Goal: Task Accomplishment & Management: Manage account settings

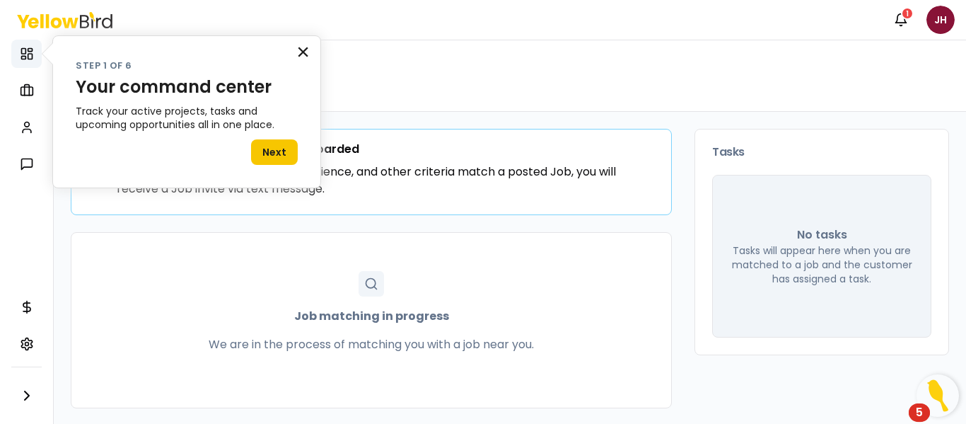
click at [305, 47] on button "×" at bounding box center [302, 51] width 13 height 23
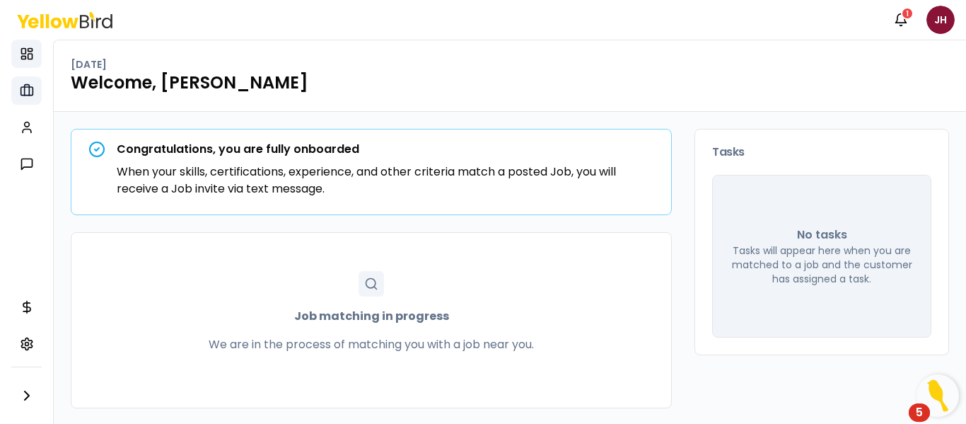
click at [28, 89] on icon at bounding box center [26, 90] width 5 height 11
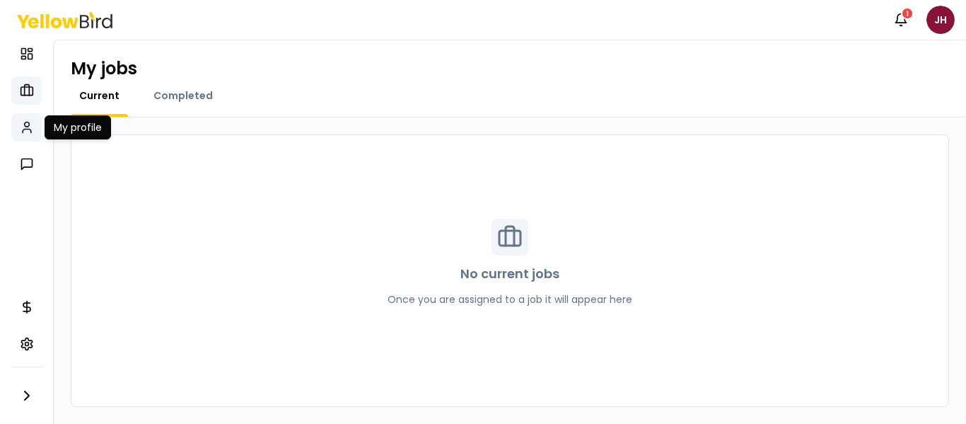
click at [25, 126] on circle at bounding box center [26, 124] width 5 height 5
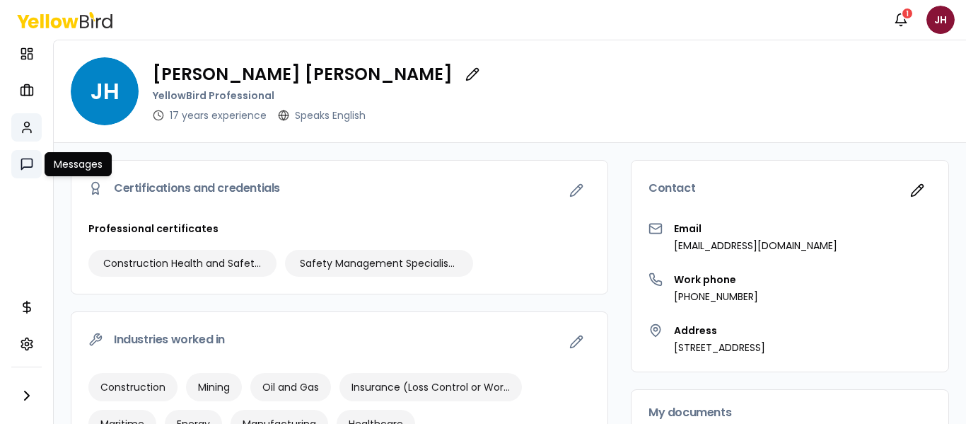
click at [26, 163] on icon at bounding box center [27, 164] width 14 height 14
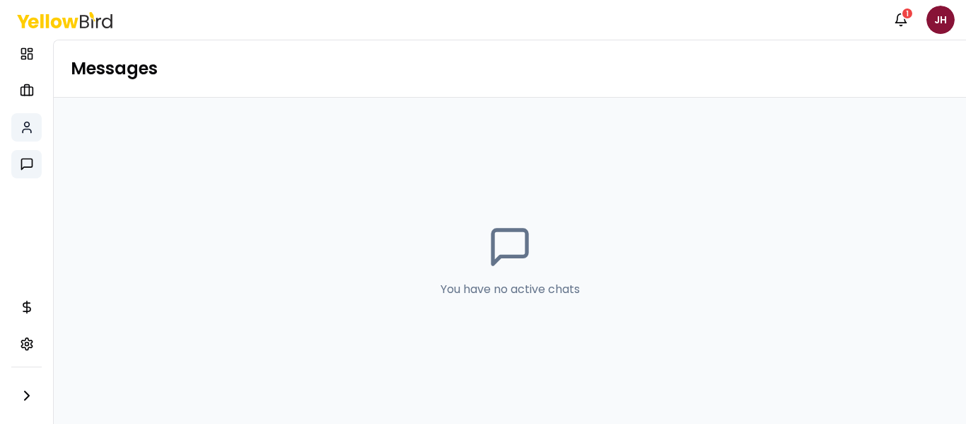
click at [30, 128] on icon at bounding box center [27, 127] width 14 height 14
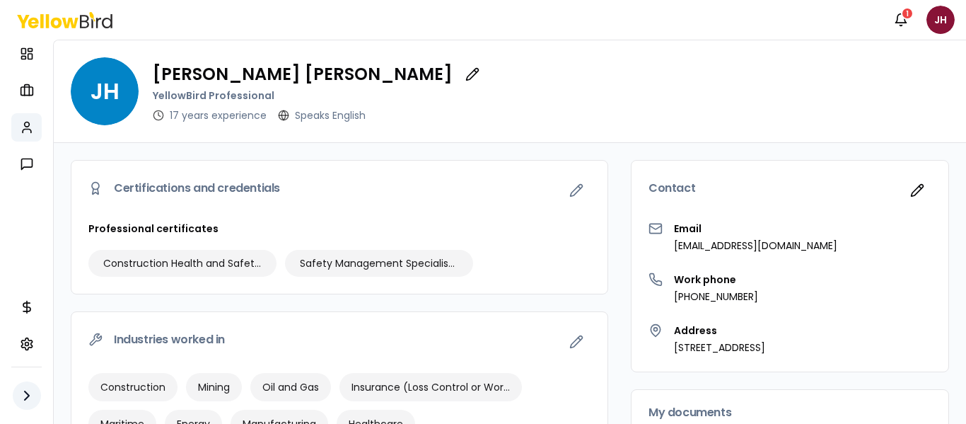
click at [25, 393] on icon "button" at bounding box center [26, 395] width 17 height 17
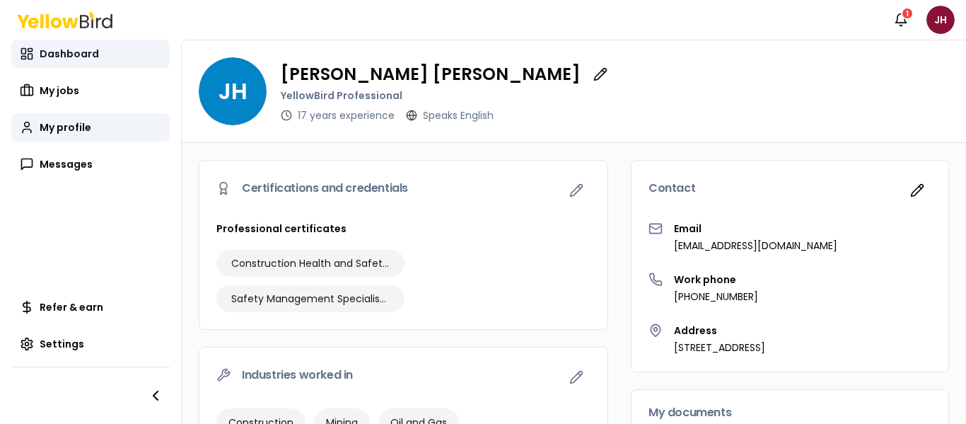
click at [64, 47] on span "Dashboard" at bounding box center [69, 54] width 59 height 14
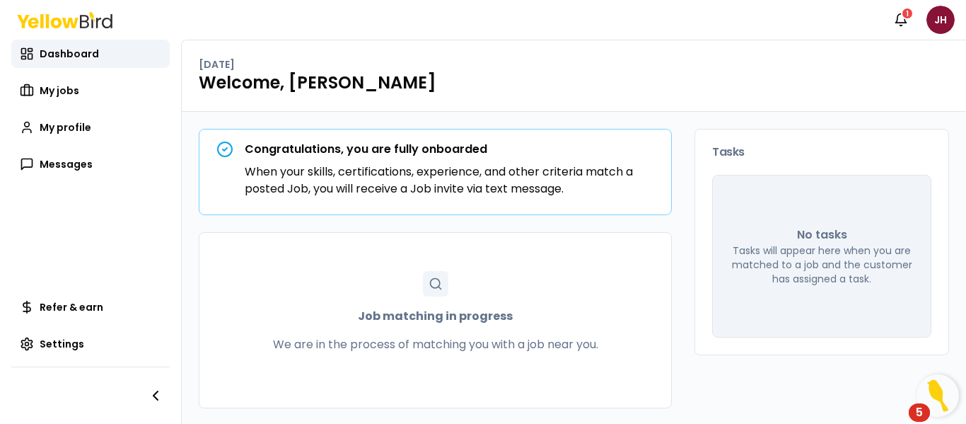
scroll to position [1, 0]
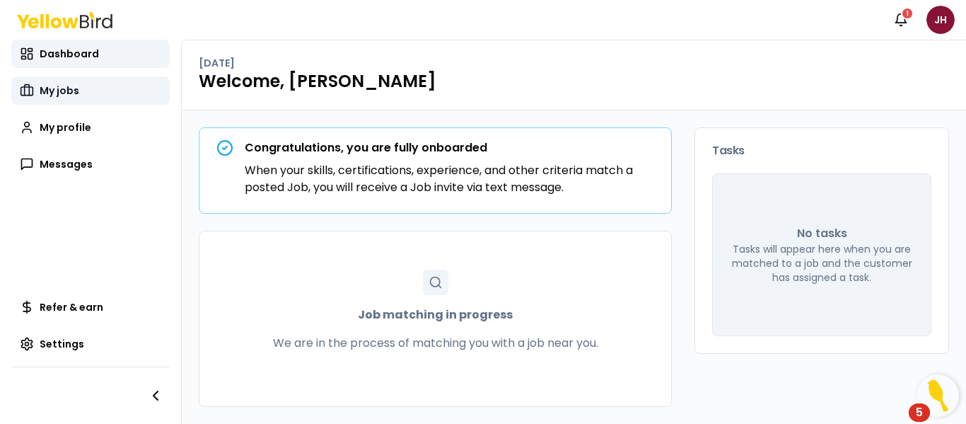
click at [64, 86] on span "My jobs" at bounding box center [60, 90] width 40 height 14
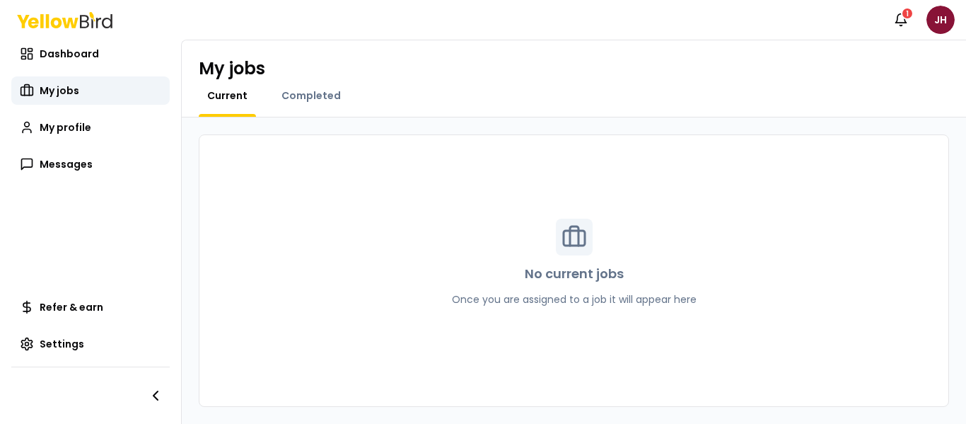
click at [572, 235] on icon at bounding box center [574, 236] width 25 height 25
click at [932, 16] on html "Notifications 1 JH Dashboard My jobs My profile Messages Refer & earn Settings …" at bounding box center [483, 212] width 966 height 424
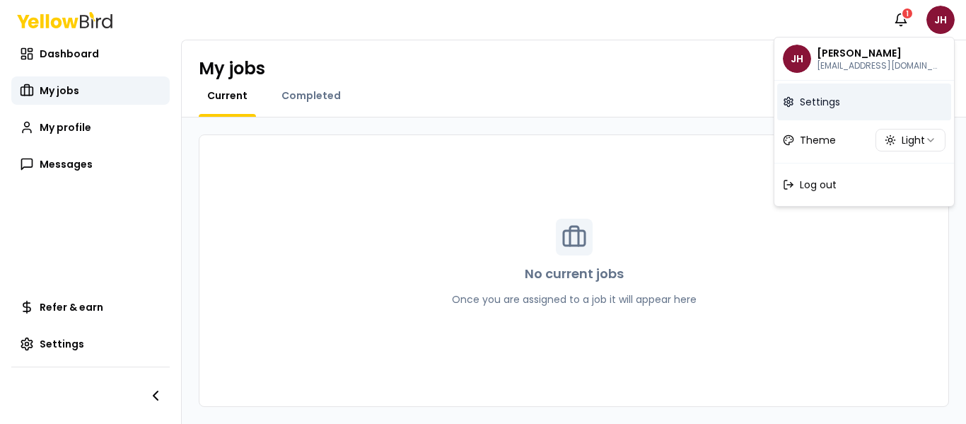
click at [827, 98] on span "Settings" at bounding box center [820, 102] width 40 height 14
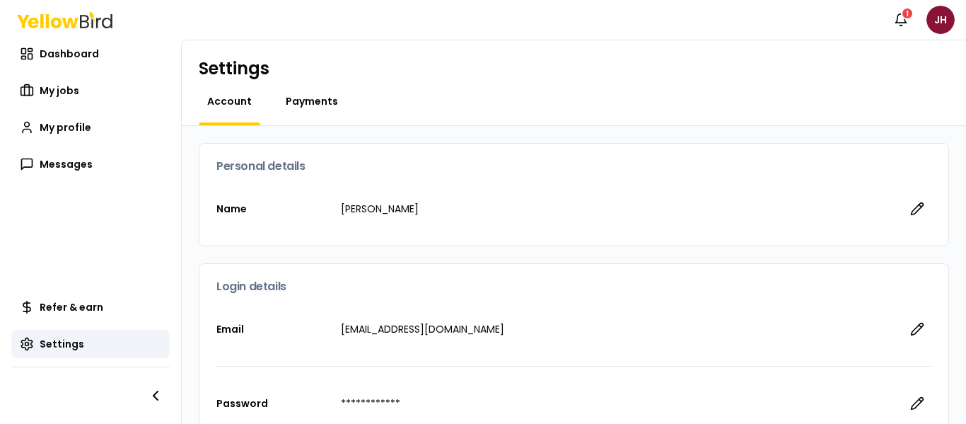
click at [303, 96] on span "Payments" at bounding box center [312, 101] width 52 height 14
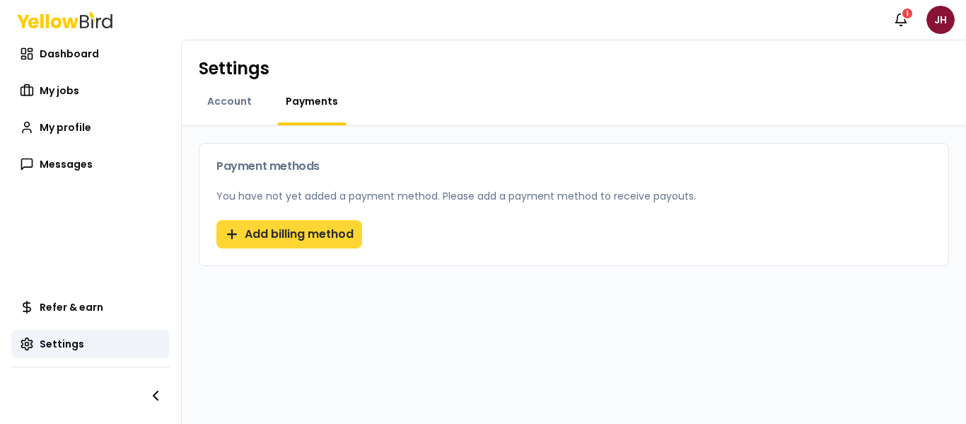
click at [282, 234] on button "Add billing method" at bounding box center [289, 234] width 146 height 28
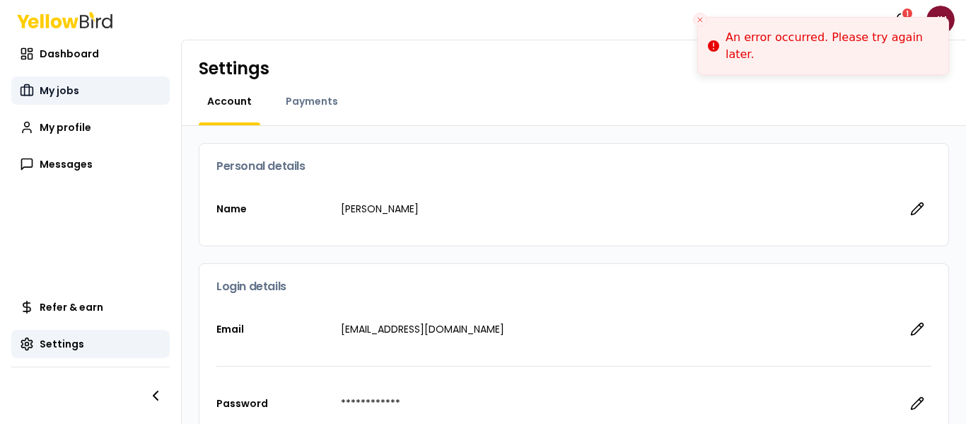
click at [73, 91] on span "My jobs" at bounding box center [60, 90] width 40 height 14
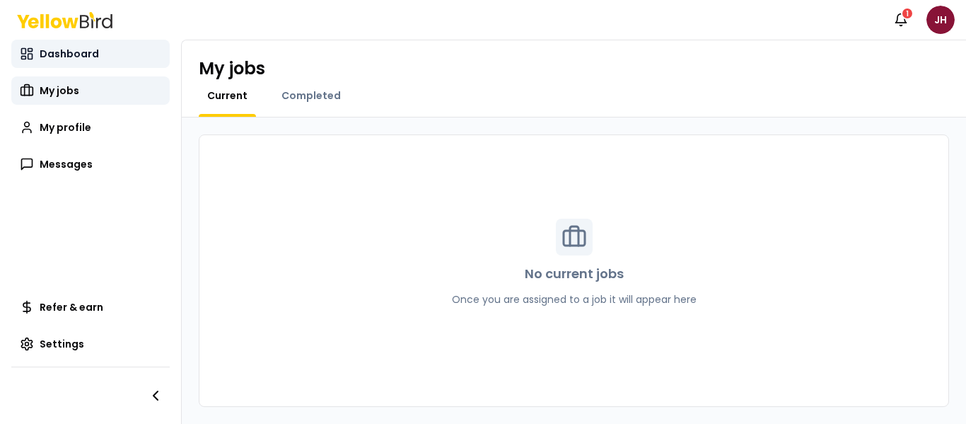
click at [80, 55] on span "Dashboard" at bounding box center [69, 54] width 59 height 14
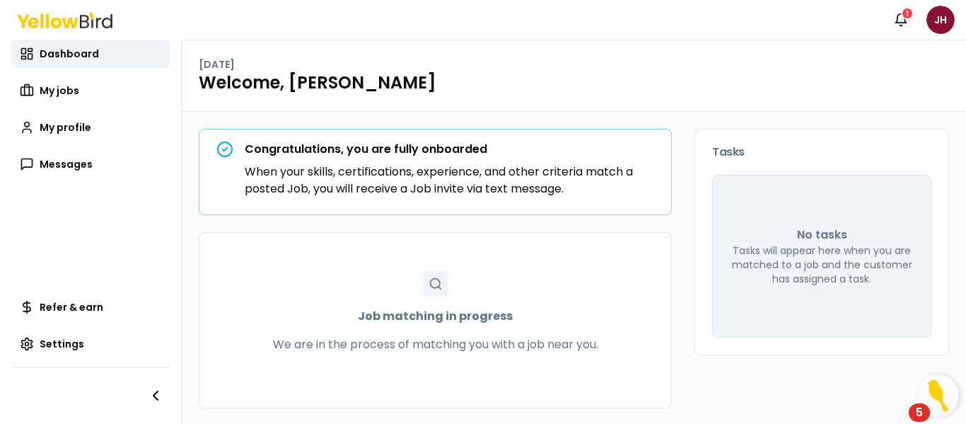
scroll to position [1, 0]
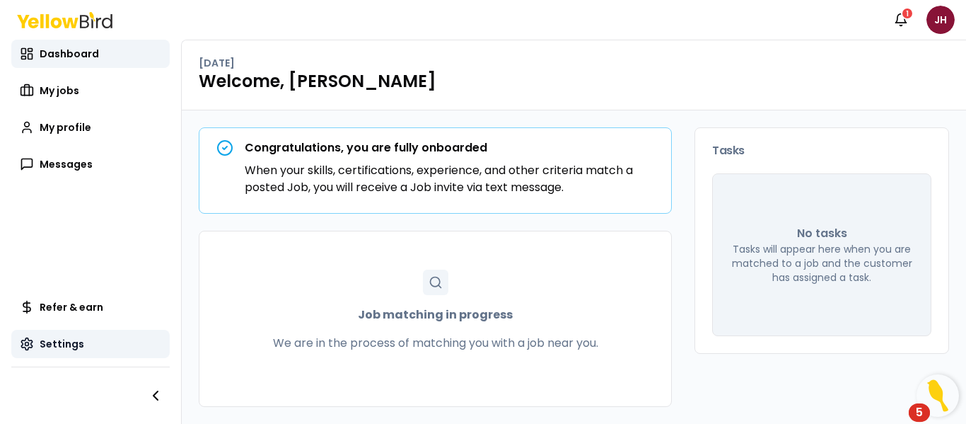
click at [67, 344] on span "Settings" at bounding box center [62, 344] width 45 height 14
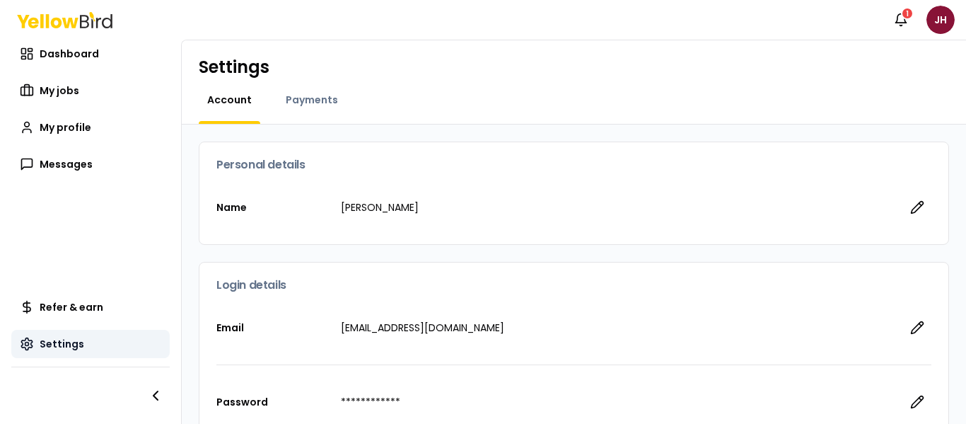
click at [24, 342] on icon at bounding box center [27, 344] width 14 height 14
click at [23, 342] on icon at bounding box center [27, 344] width 14 height 14
click at [75, 124] on span "My profile" at bounding box center [66, 127] width 52 height 14
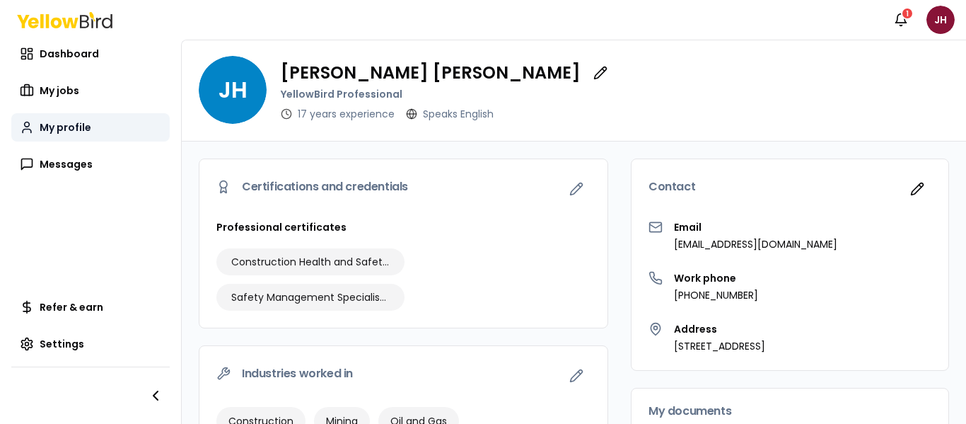
click at [75, 124] on span "My profile" at bounding box center [66, 127] width 52 height 14
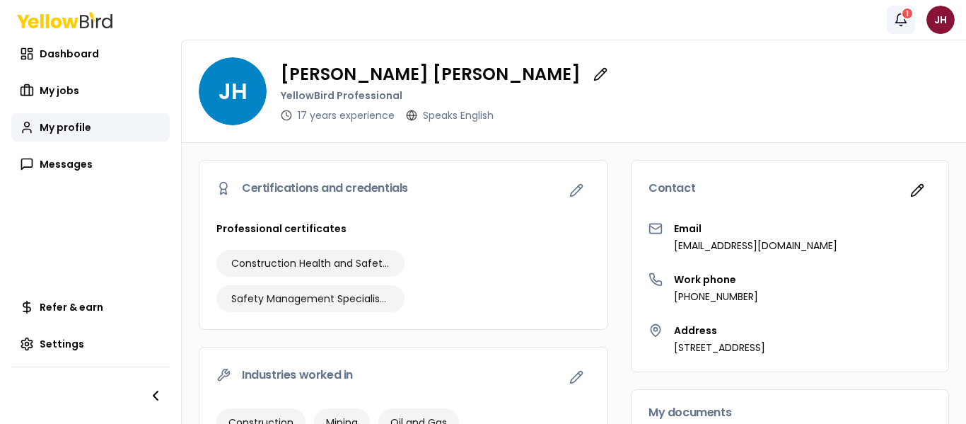
click at [905, 18] on div "1" at bounding box center [907, 13] width 13 height 13
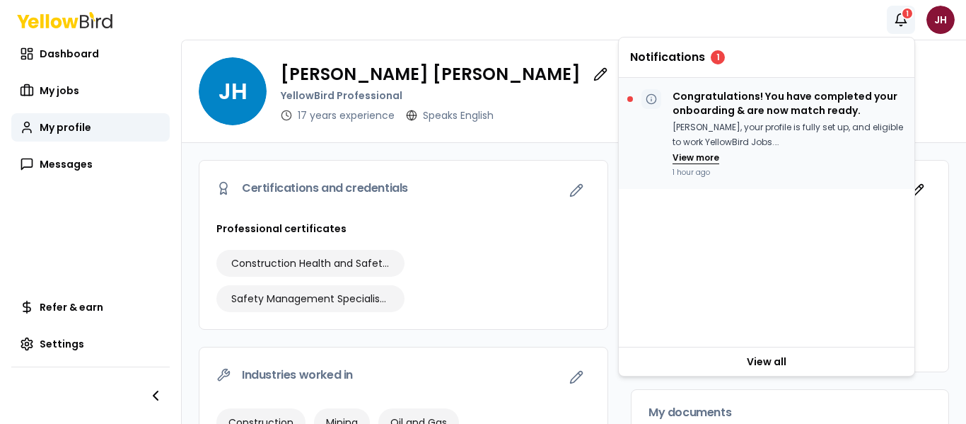
click at [698, 155] on button "View more" at bounding box center [696, 157] width 47 height 11
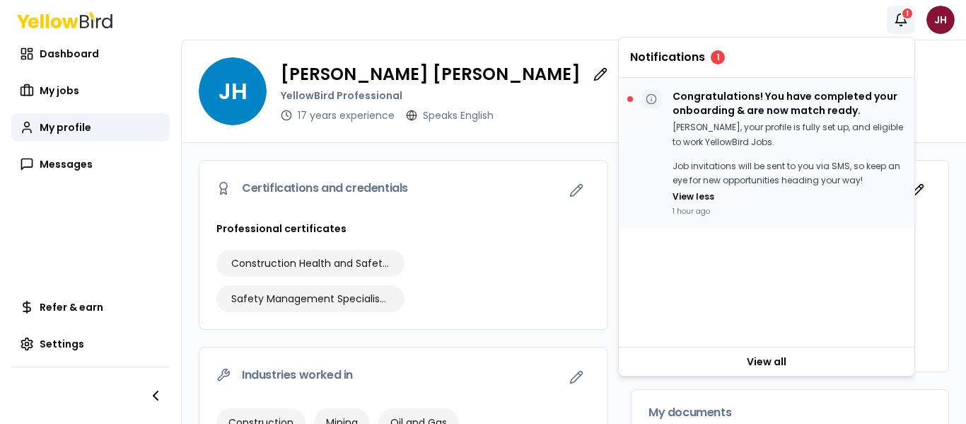
click at [755, 98] on p "Congratulations! You have completed your onboarding & are now match ready." at bounding box center [788, 103] width 231 height 28
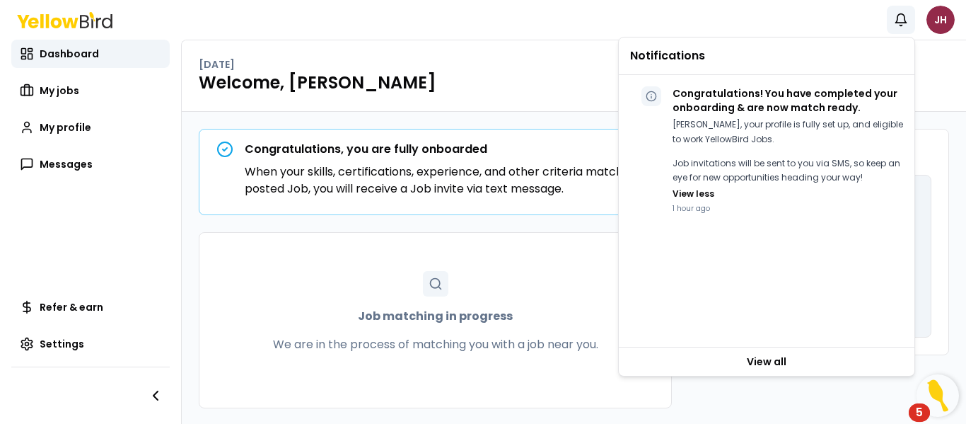
click at [937, 25] on html "Notifications JH Dashboard My jobs My profile Messages Refer & earn Settings Tu…" at bounding box center [483, 212] width 966 height 424
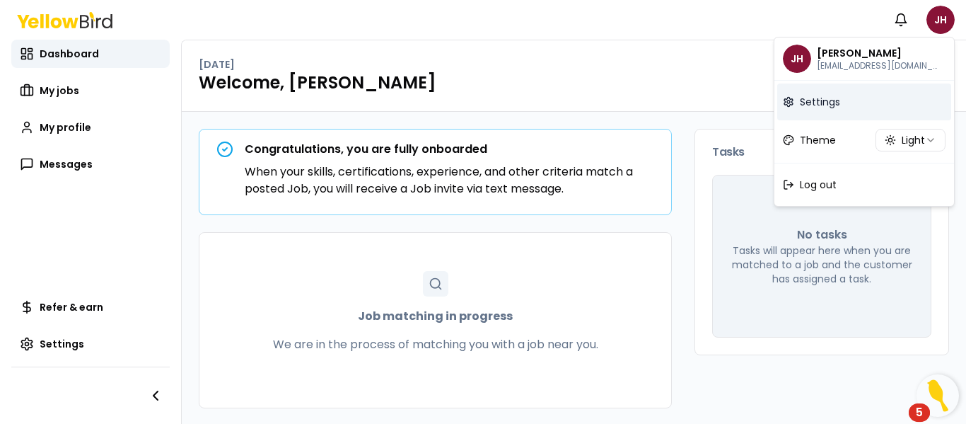
click at [826, 99] on span "Settings" at bounding box center [820, 102] width 40 height 14
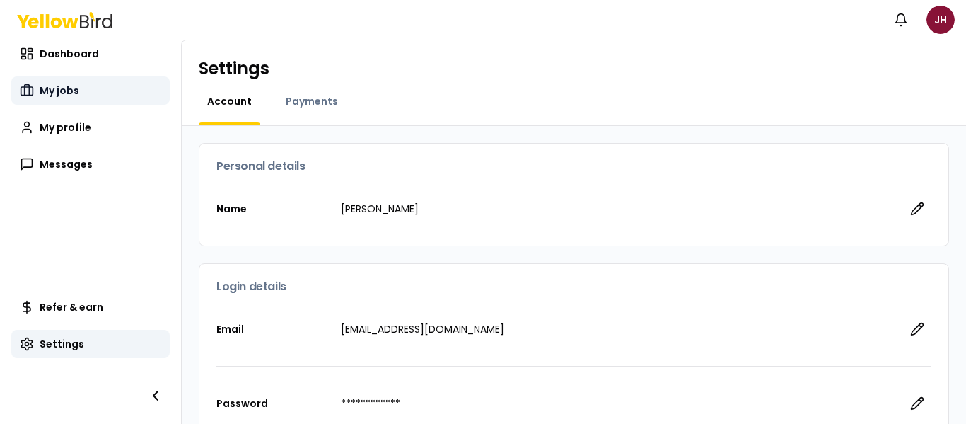
click at [64, 86] on span "My jobs" at bounding box center [60, 90] width 40 height 14
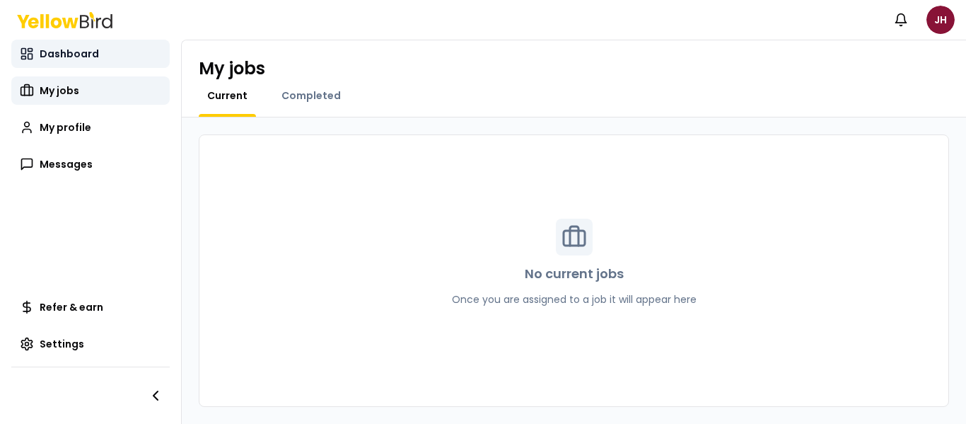
click at [64, 50] on span "Dashboard" at bounding box center [69, 54] width 59 height 14
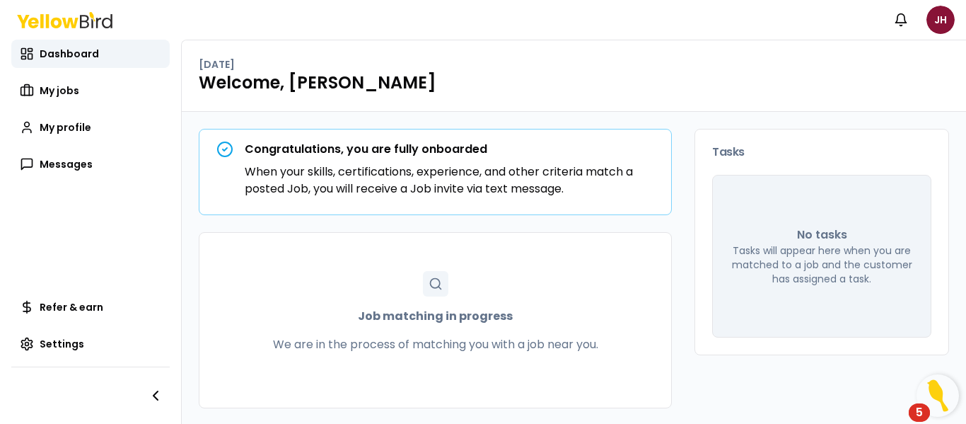
scroll to position [1, 0]
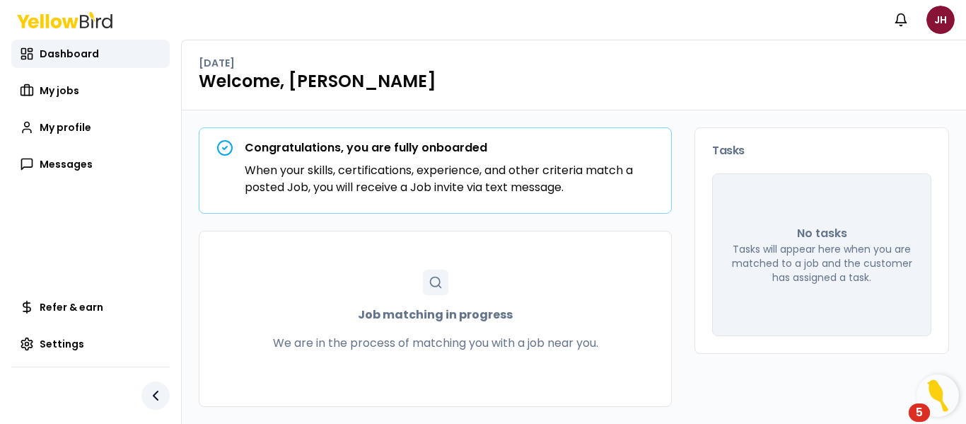
click at [158, 393] on icon "button" at bounding box center [155, 395] width 17 height 17
